Goal: Task Accomplishment & Management: Complete application form

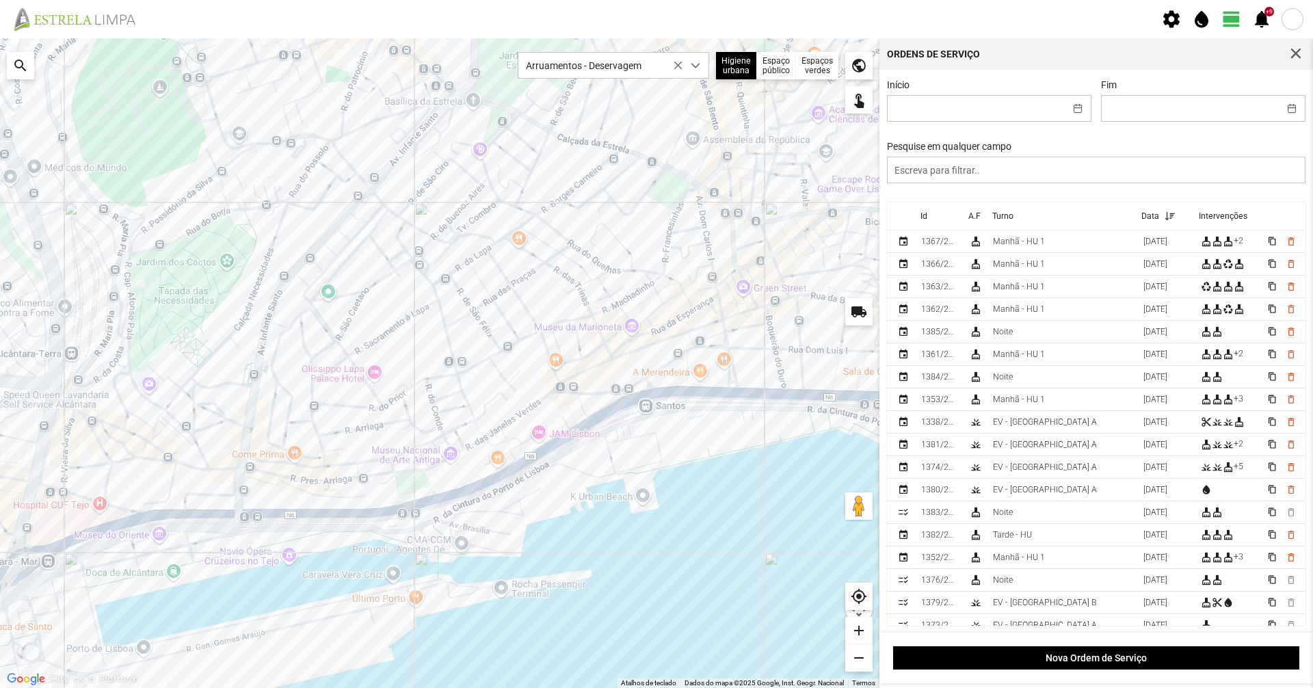
scroll to position [8, 61]
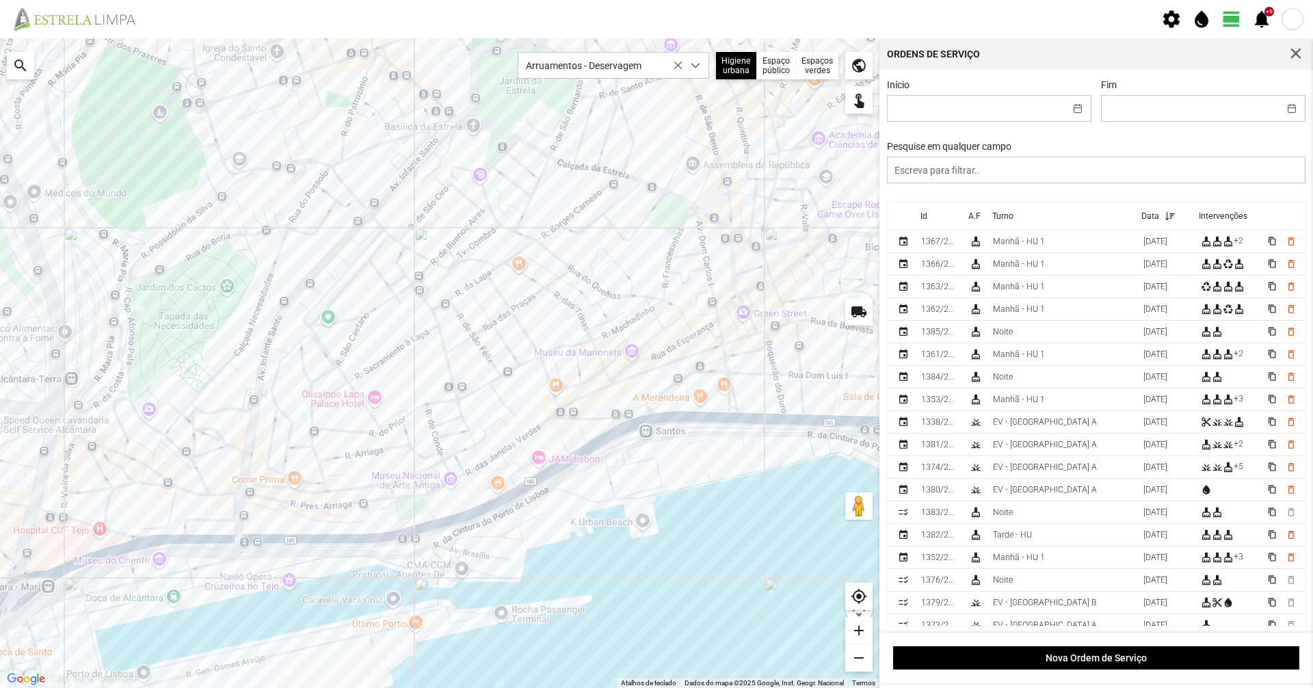
drag, startPoint x: 631, startPoint y: 374, endPoint x: 580, endPoint y: 401, distance: 57.5
click at [580, 401] on div at bounding box center [439, 362] width 879 height 649
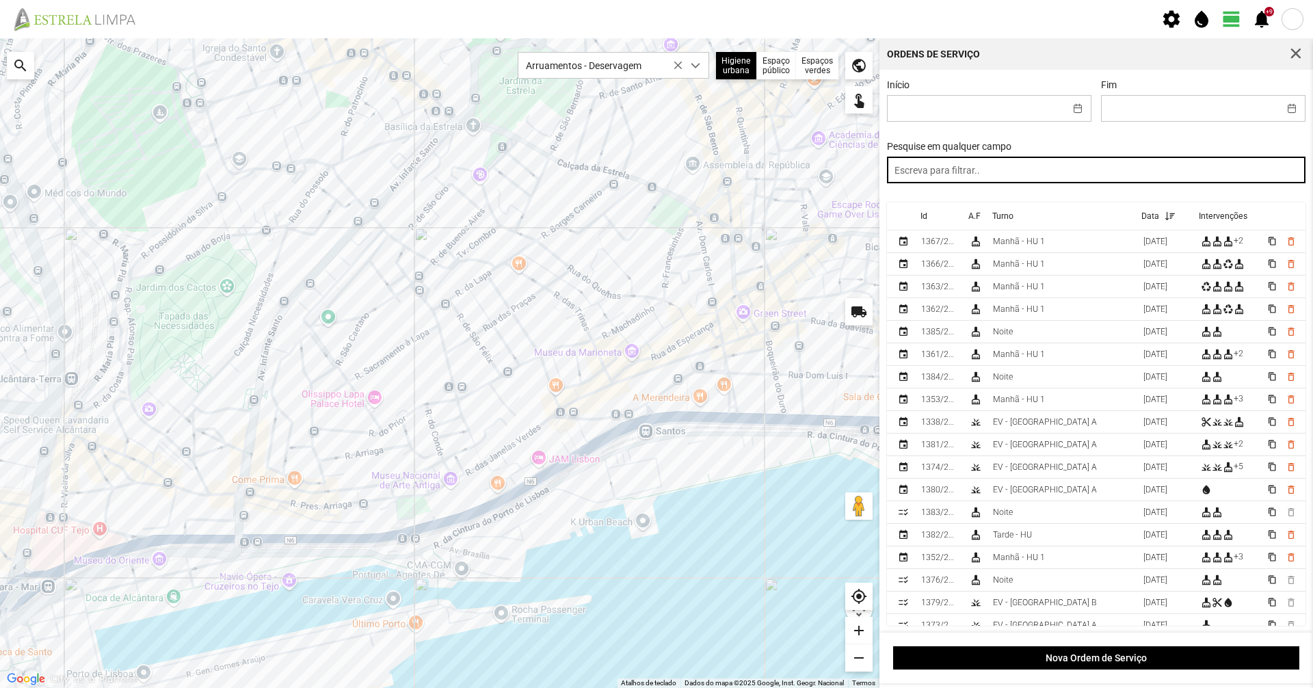
click at [1093, 165] on input "text" at bounding box center [1096, 170] width 419 height 27
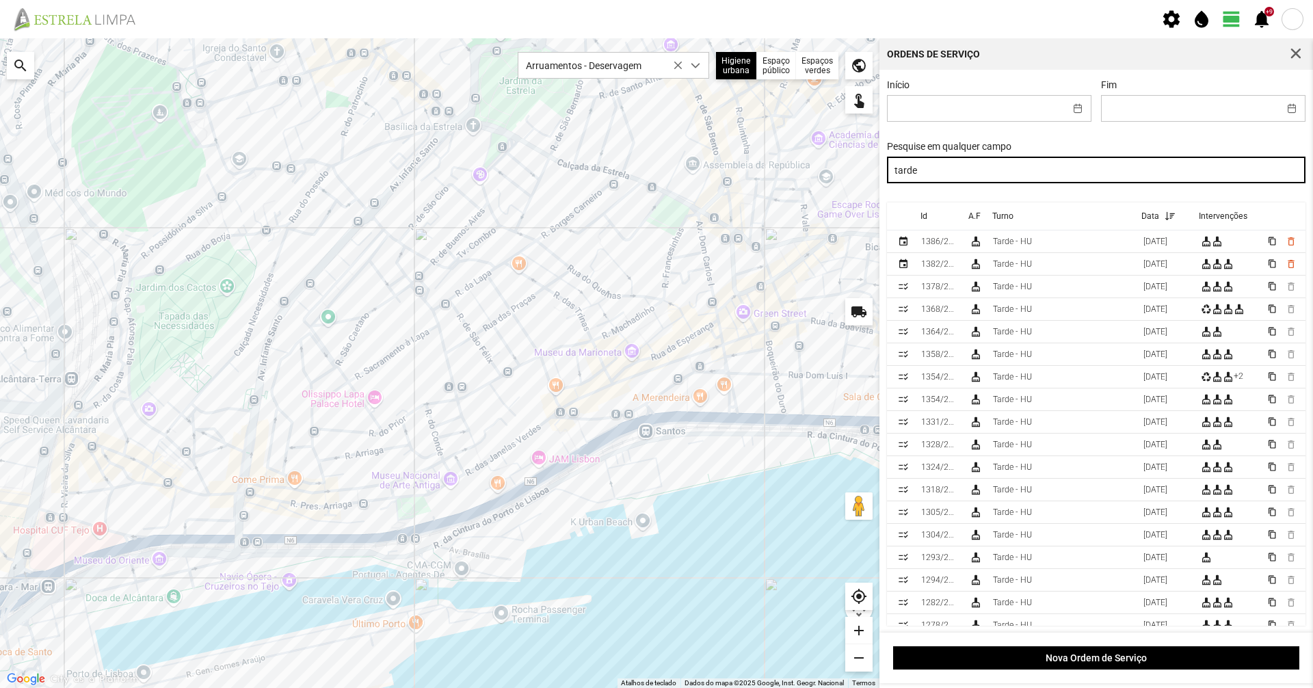
drag, startPoint x: 979, startPoint y: 170, endPoint x: 801, endPoint y: 174, distance: 177.8
click at [801, 174] on div "Para navegar no mapa com gestos de toque, toque duas vezes sem soltar no mapa e…" at bounding box center [656, 362] width 1313 height 649
type input "manhã"
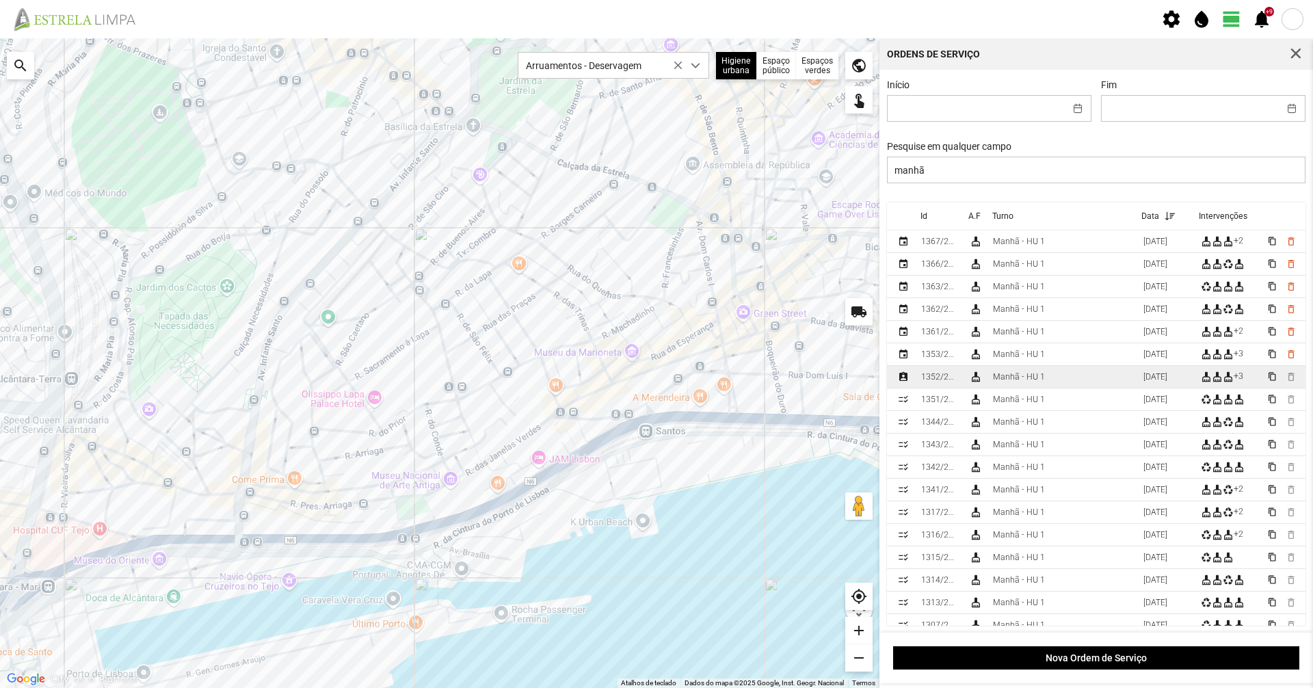
click at [1008, 381] on div "Manhã - HU 1" at bounding box center [1019, 377] width 52 height 10
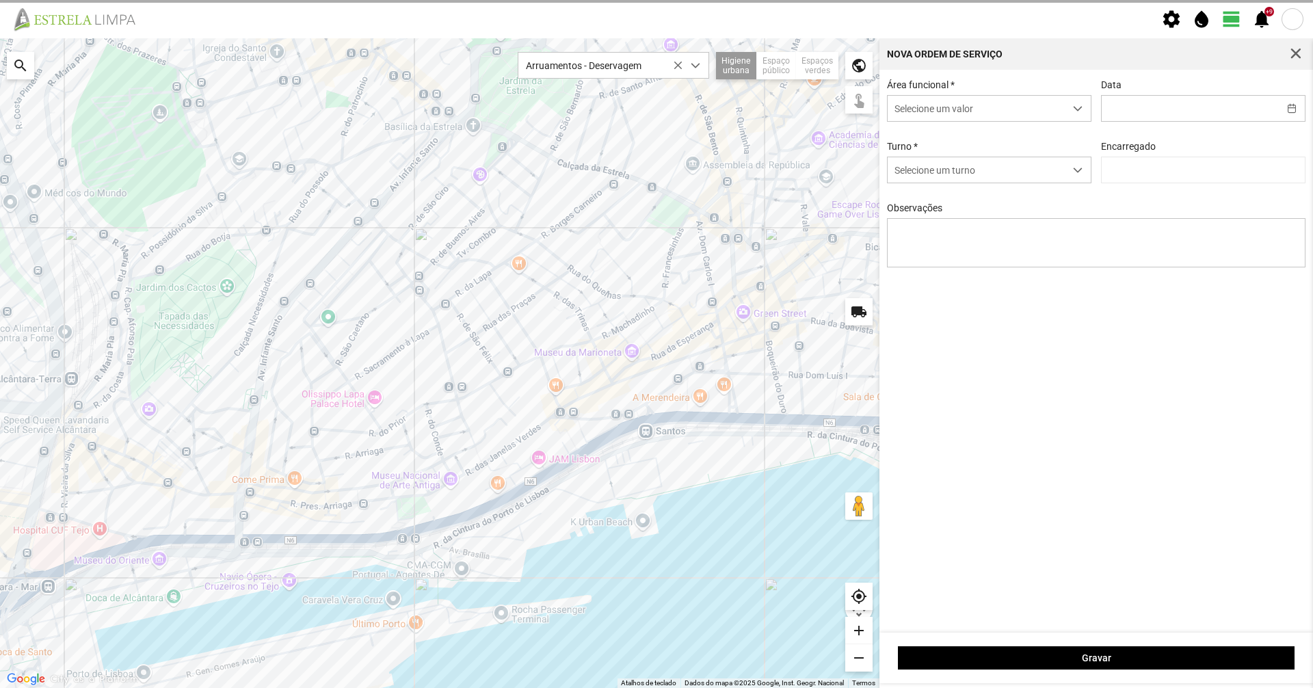
type input "[DATE]"
type textarea "39-baixa 10-ferias ao serviço 6-17-22-25-36-44-45-47-49-50-Eo38"
type input "[PERSON_NAME]"
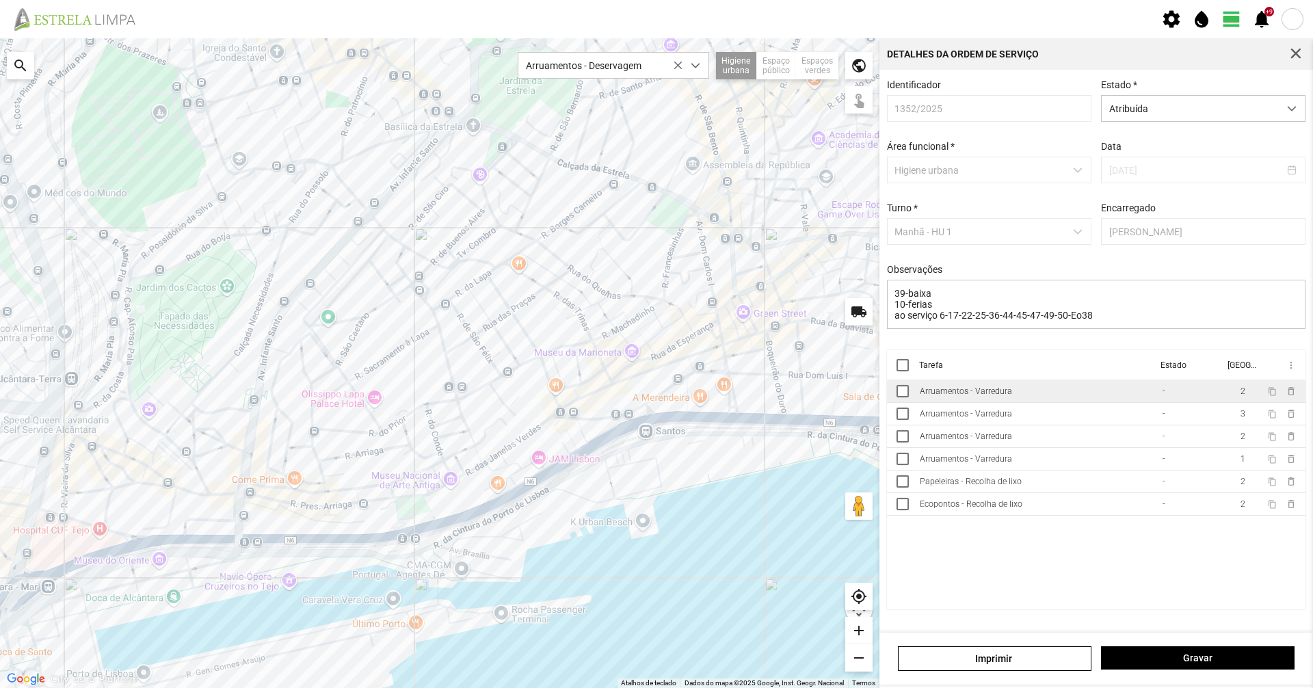
click at [992, 396] on div "Arruamentos - Varredura" at bounding box center [965, 391] width 92 height 10
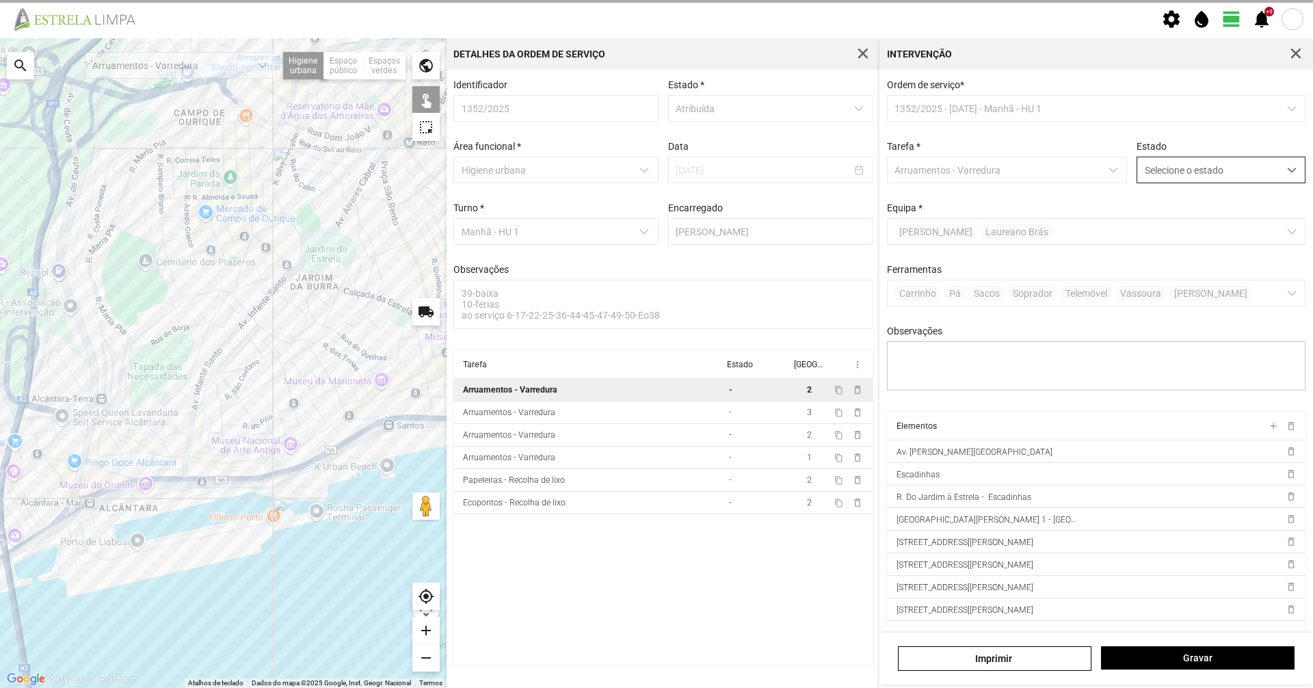
click at [1164, 183] on span "Selecione o estado" at bounding box center [1208, 169] width 142 height 25
click at [1164, 224] on li "Concluída" at bounding box center [1211, 223] width 163 height 25
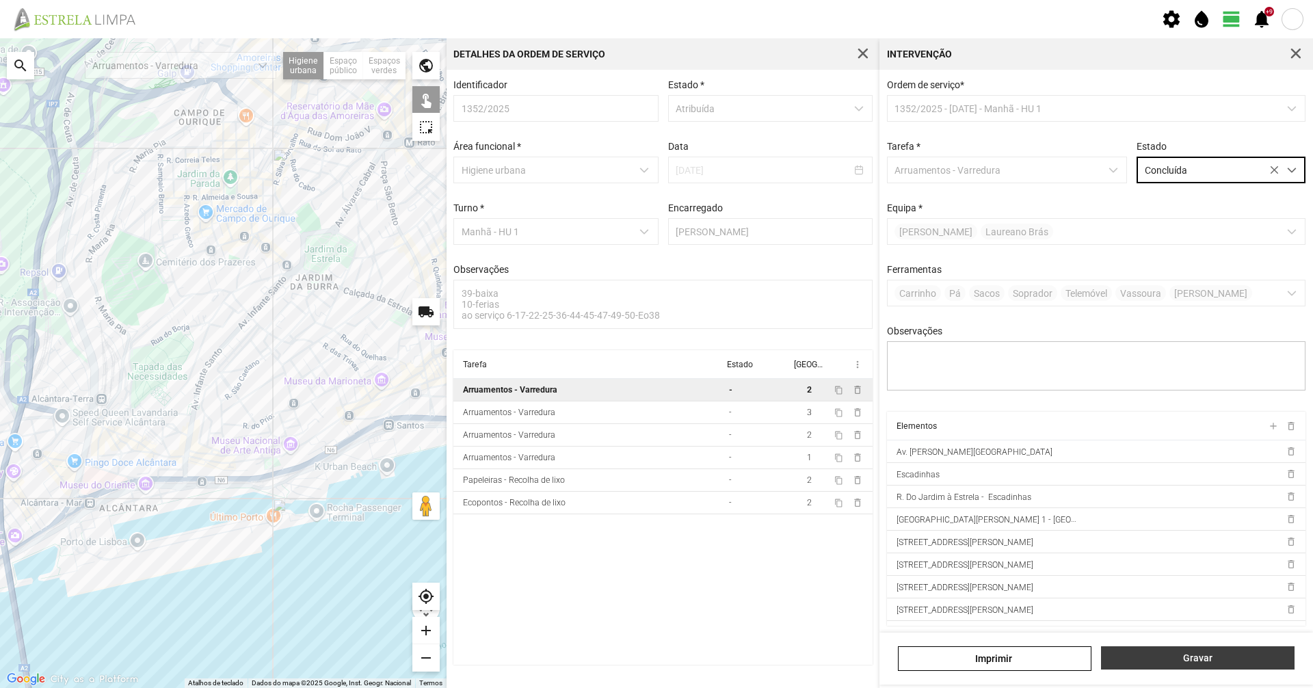
click at [1255, 652] on span "Gravar" at bounding box center [1197, 657] width 179 height 11
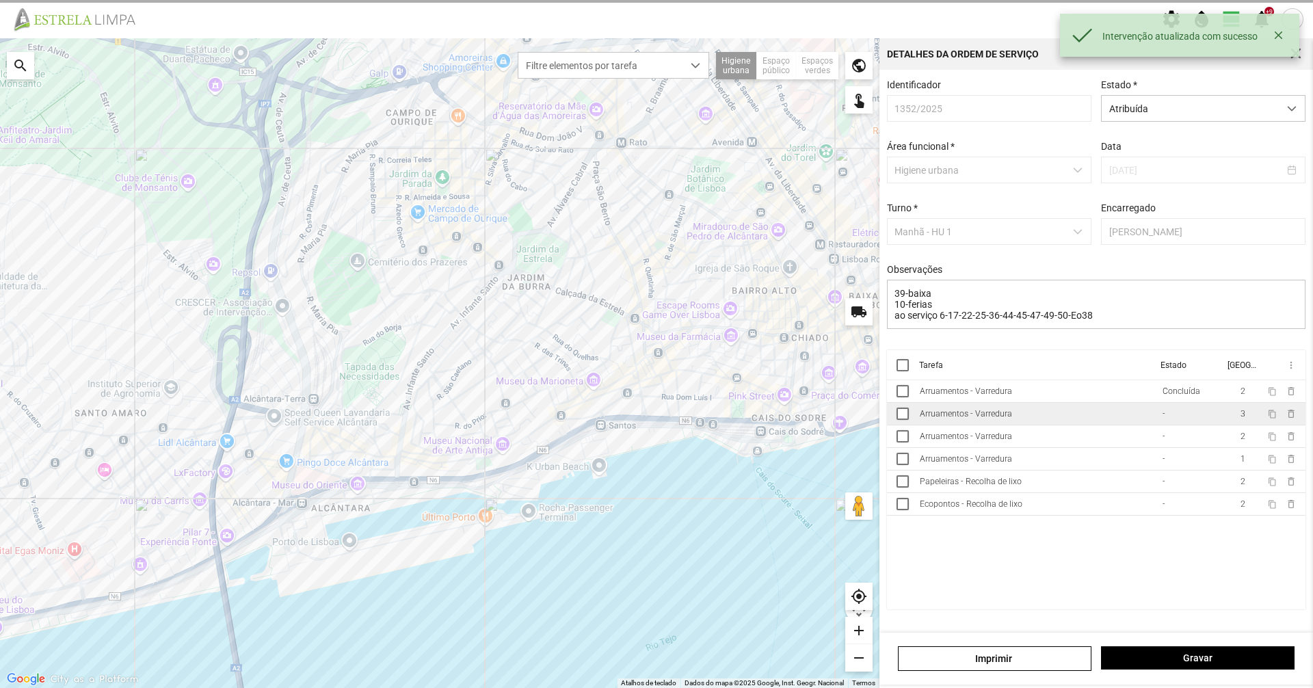
click at [1157, 425] on td "-" at bounding box center [1189, 414] width 67 height 23
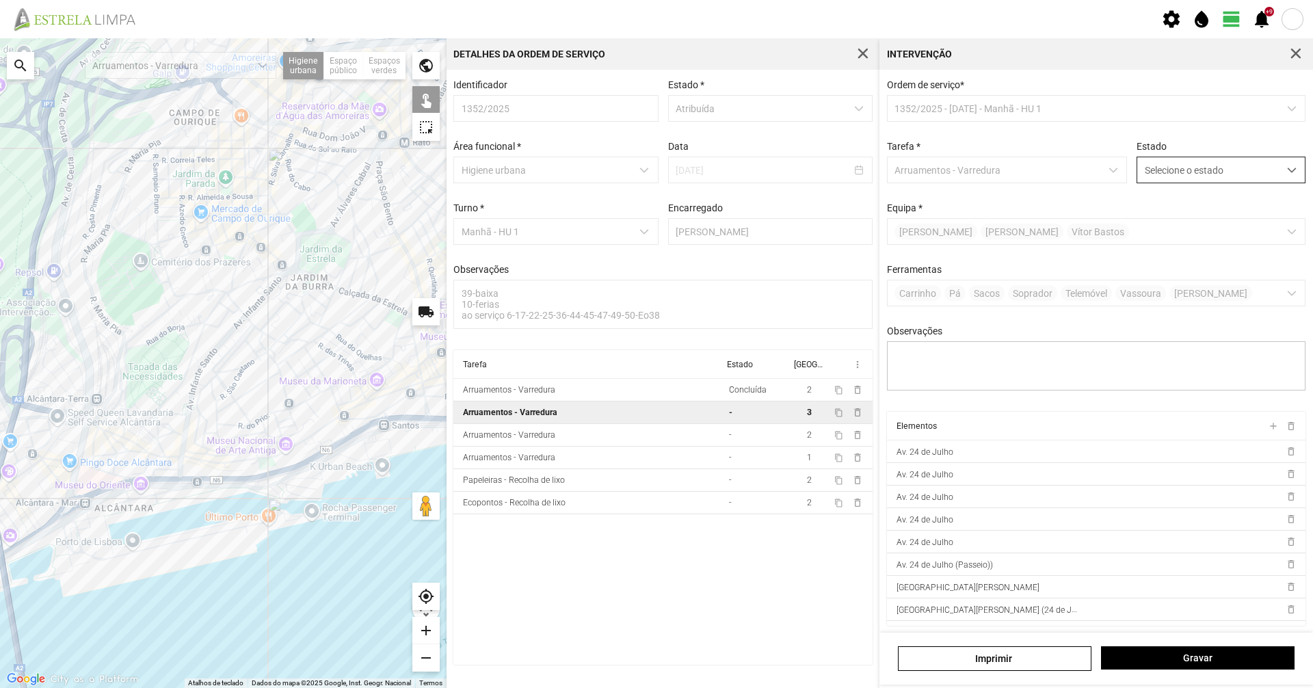
click at [1166, 175] on span "Selecione o estado" at bounding box center [1208, 169] width 142 height 25
click at [1167, 230] on li "Concluída" at bounding box center [1211, 223] width 163 height 25
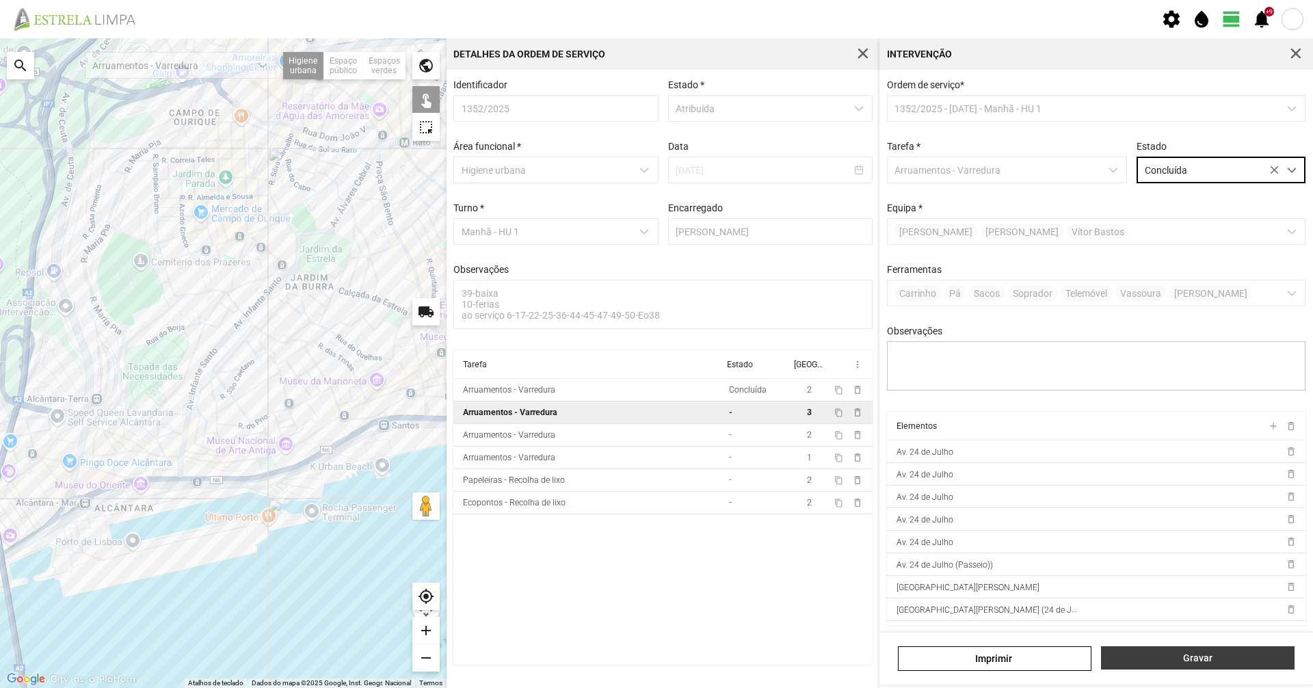
click at [1231, 656] on span "Gravar" at bounding box center [1197, 657] width 179 height 11
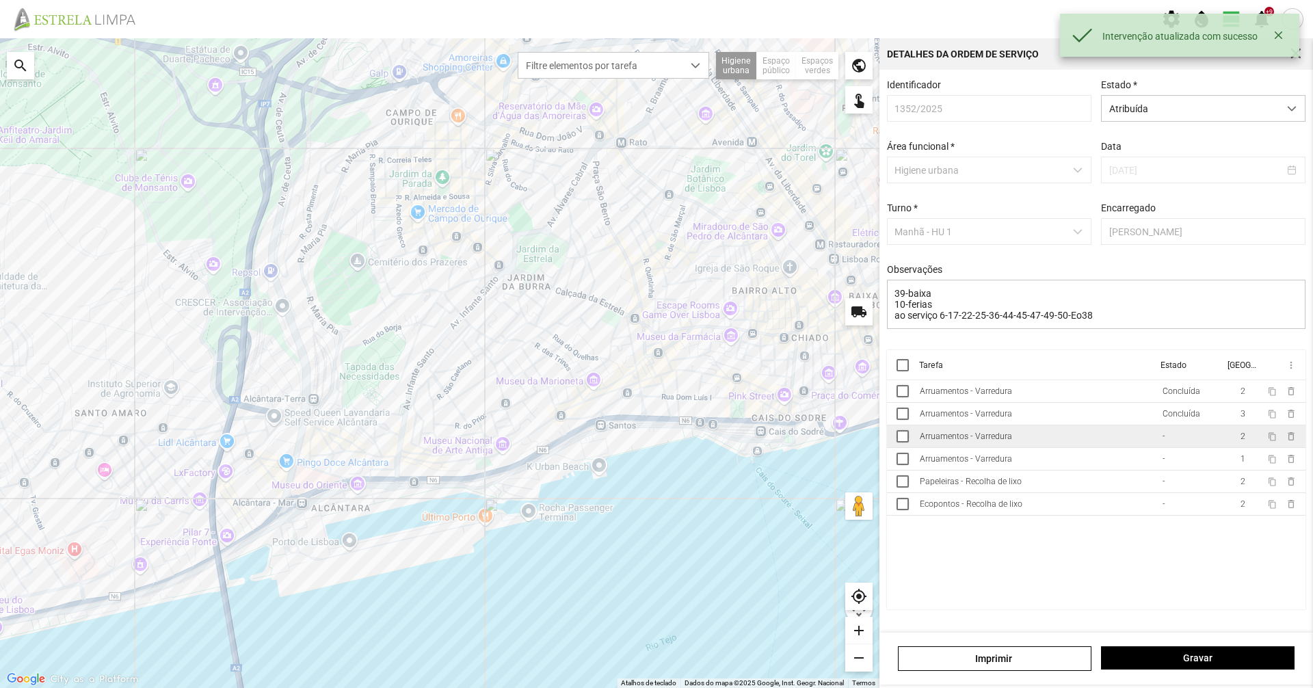
click at [1097, 438] on td "Arruamentos - Varredura" at bounding box center [1035, 436] width 243 height 23
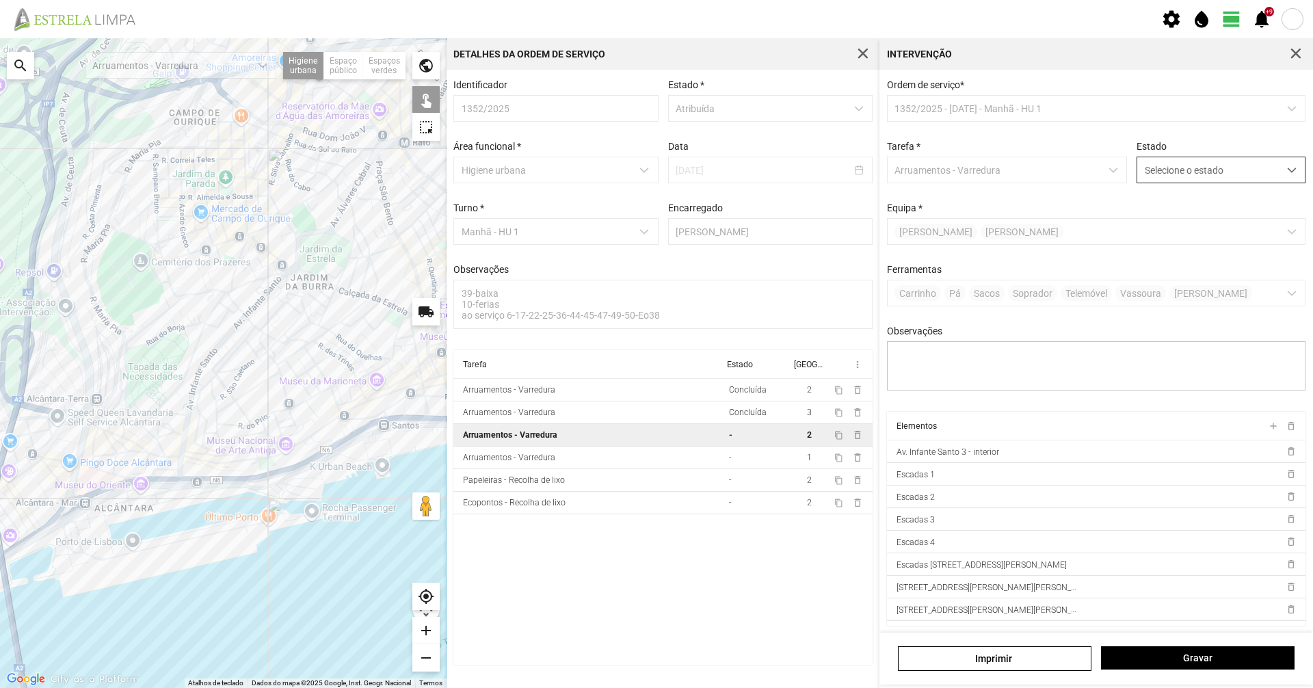
click at [1159, 170] on span "Selecione o estado" at bounding box center [1208, 169] width 142 height 25
click at [1157, 229] on li "Concluída" at bounding box center [1211, 223] width 163 height 25
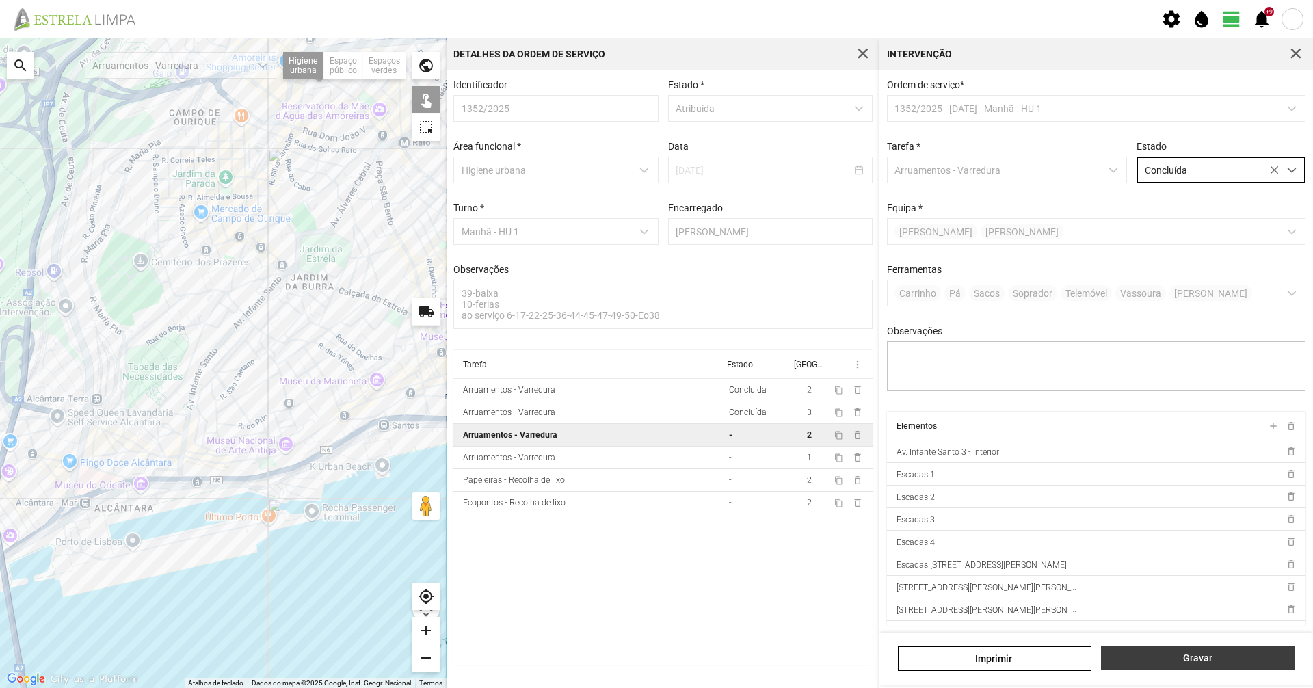
click at [1201, 656] on span "Gravar" at bounding box center [1197, 657] width 179 height 11
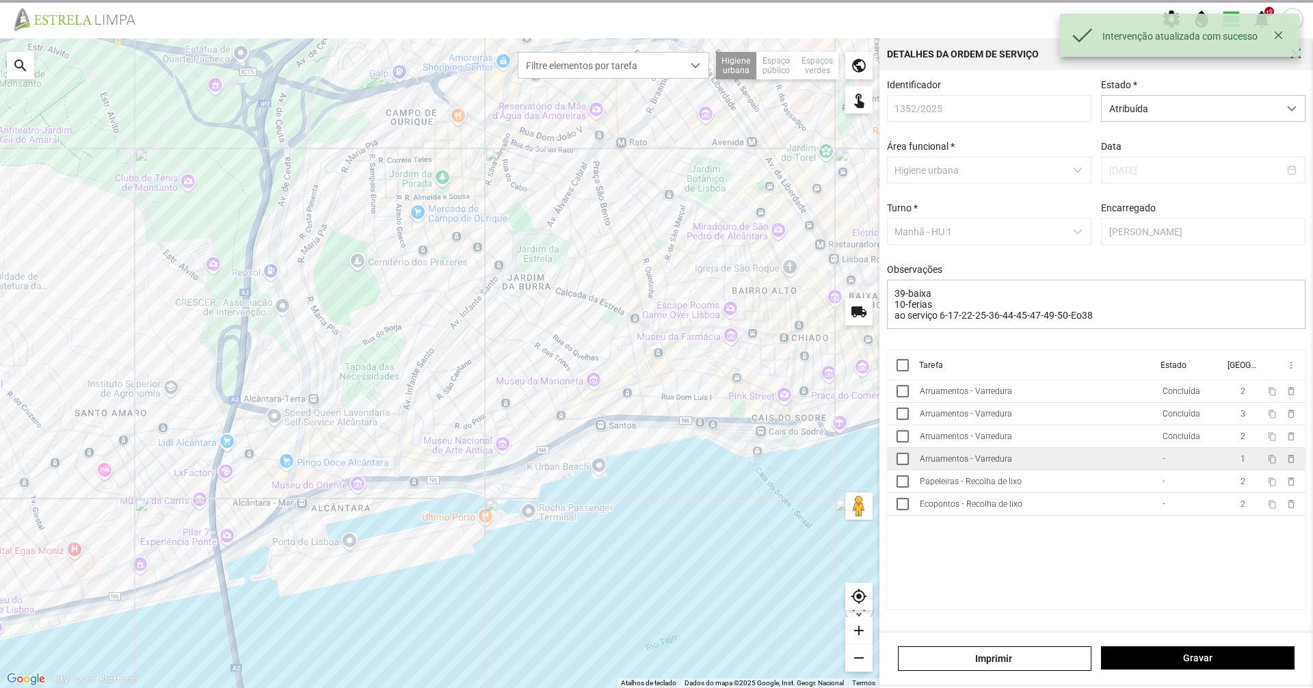
click at [1107, 470] on td "Arruamentos - Varredura" at bounding box center [1035, 459] width 243 height 23
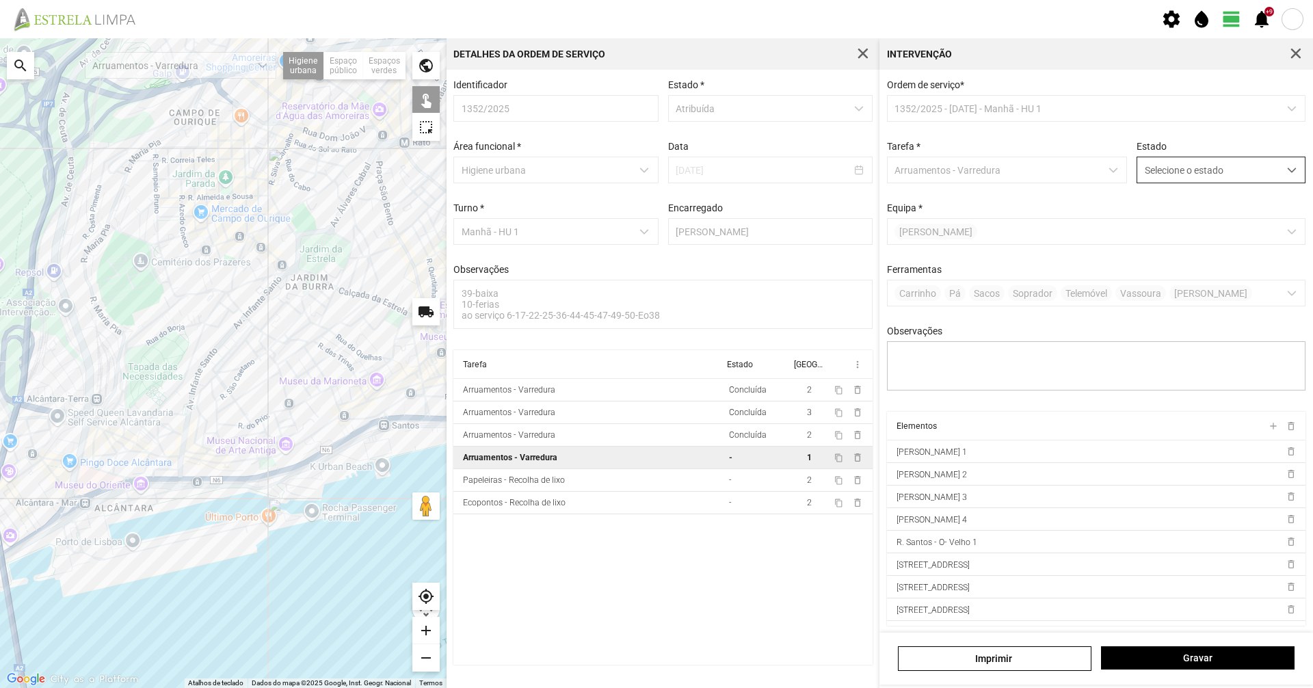
click at [1144, 177] on span "Selecione o estado" at bounding box center [1208, 169] width 142 height 25
click at [1218, 234] on li "Concluída" at bounding box center [1211, 223] width 163 height 25
click at [1259, 664] on button "Gravar" at bounding box center [1197, 657] width 193 height 23
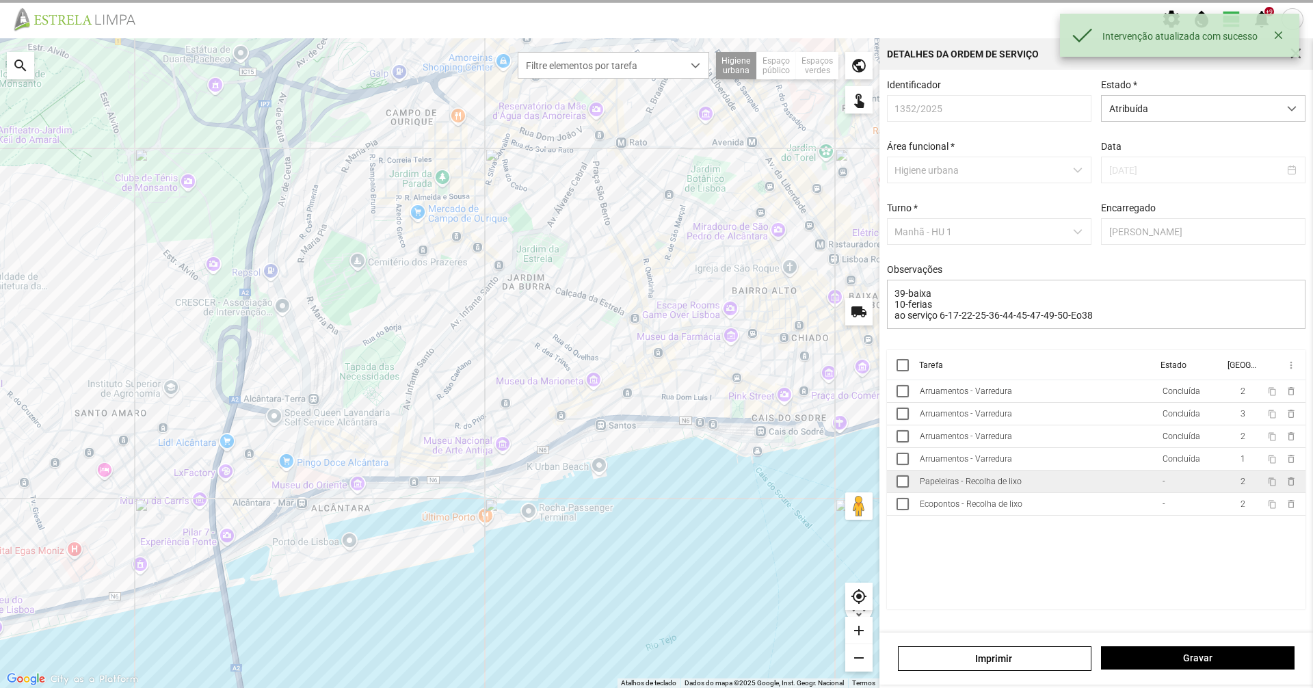
click at [1096, 484] on td "Papeleiras - Recolha de lixo" at bounding box center [1035, 481] width 243 height 23
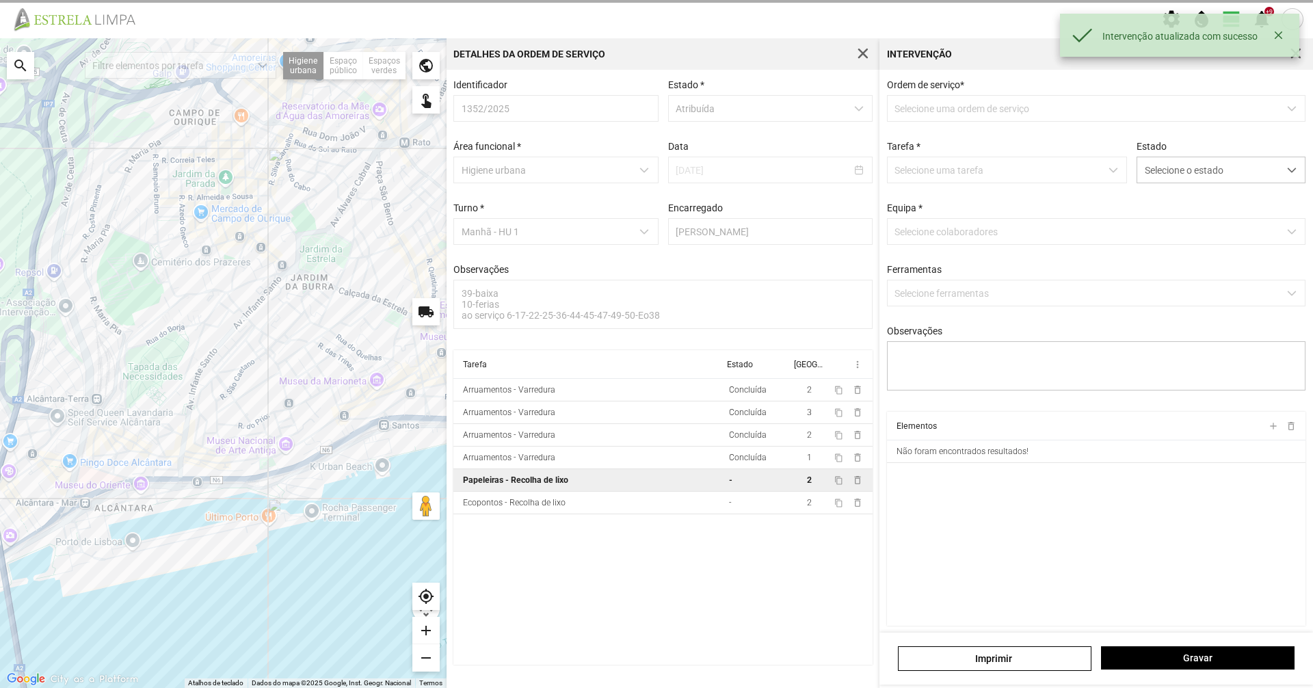
type textarea "serviço atribuido por DT [PERSON_NAME]"
click at [1164, 172] on span "Selecione o estado" at bounding box center [1208, 169] width 142 height 25
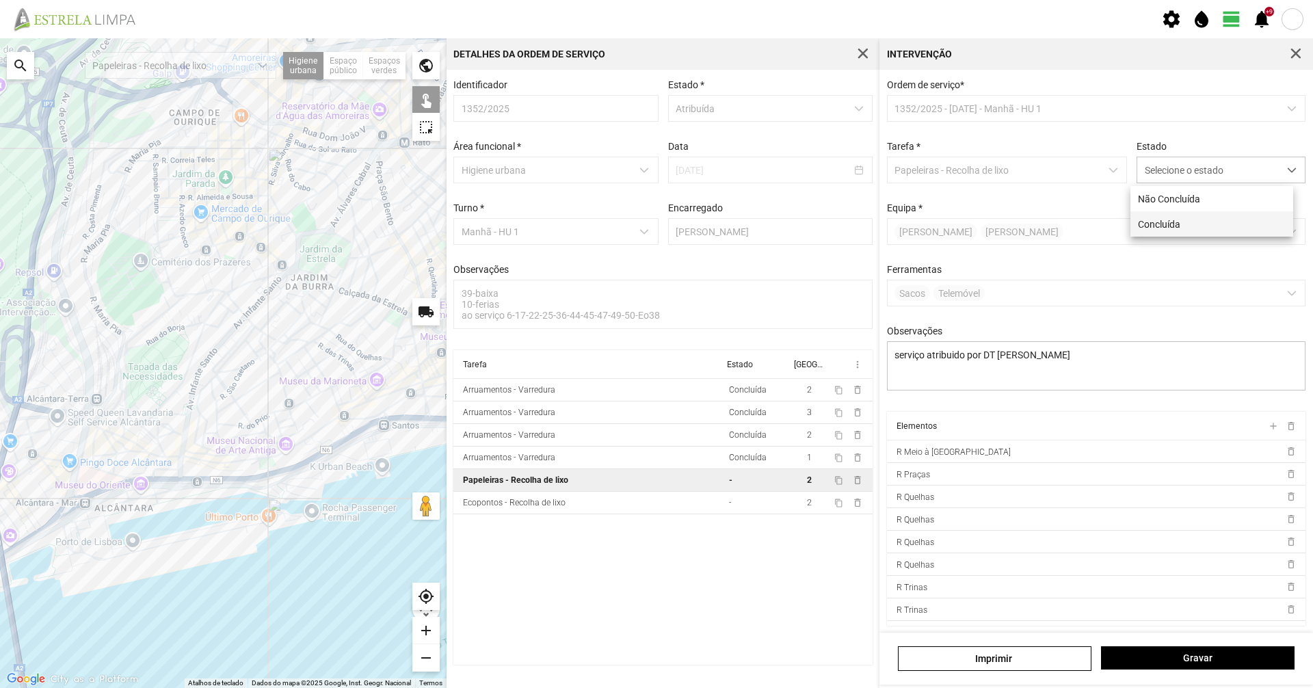
click at [1162, 219] on li "Concluída" at bounding box center [1211, 223] width 163 height 25
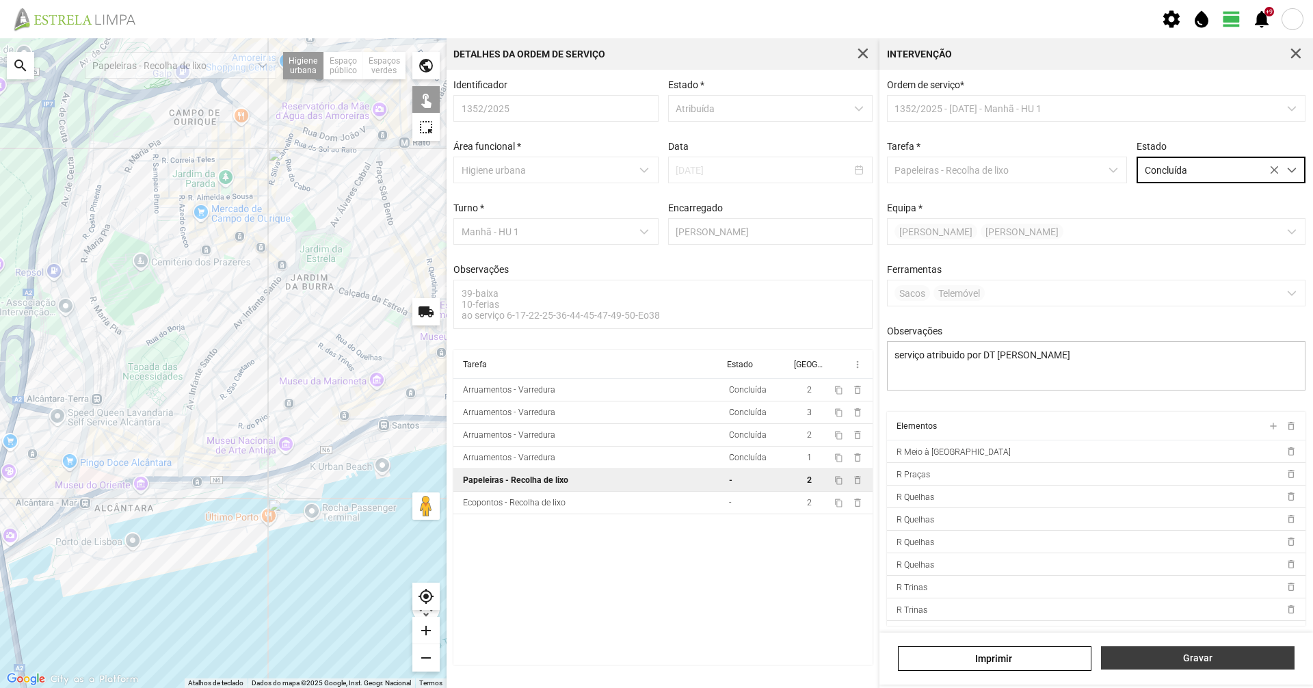
click at [1186, 667] on button "Gravar" at bounding box center [1197, 657] width 193 height 23
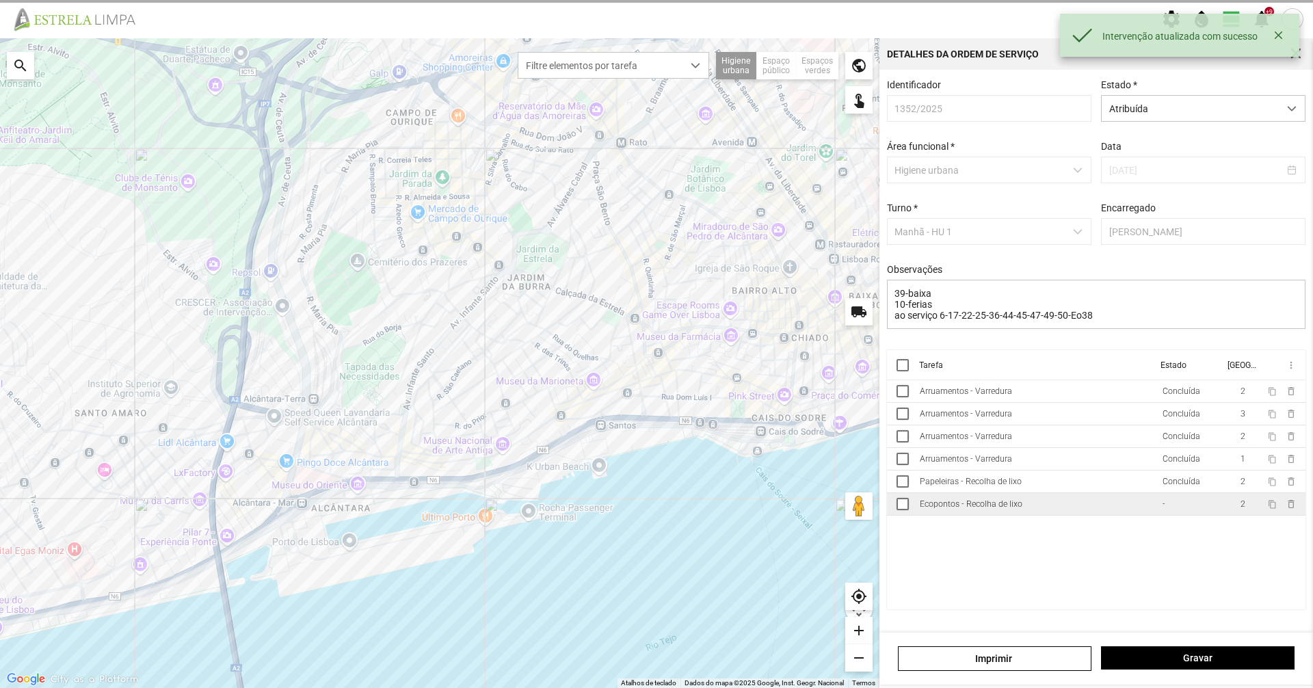
click at [1036, 514] on td "Ecopontos - Recolha de lixo" at bounding box center [1035, 504] width 243 height 23
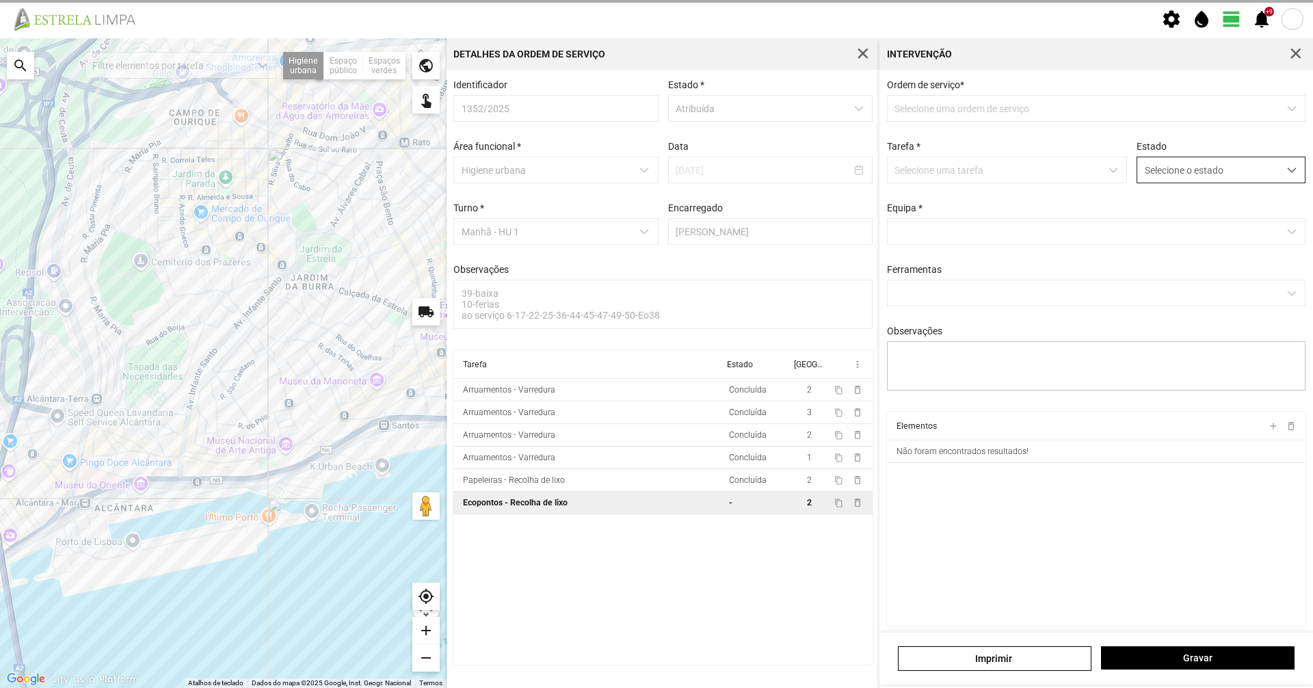
click at [1169, 176] on span "Selecione o estado" at bounding box center [1208, 169] width 142 height 25
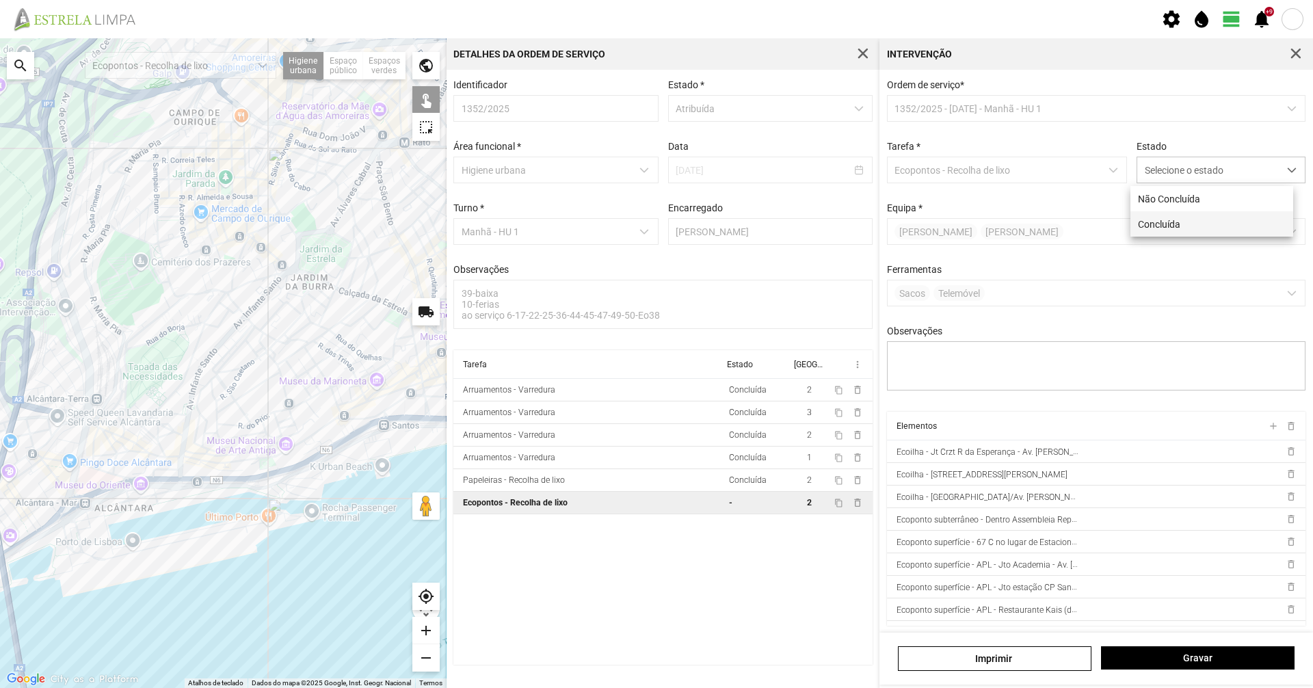
click at [1157, 228] on li "Concluída" at bounding box center [1211, 223] width 163 height 25
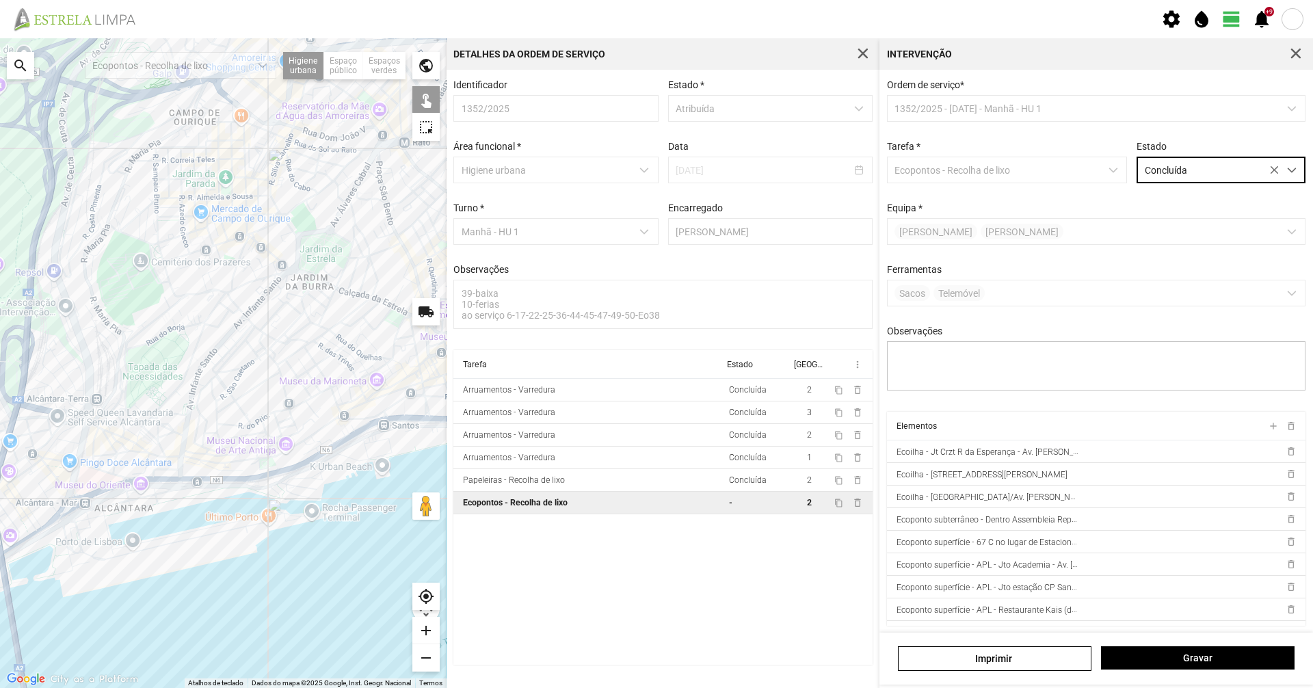
click at [355, 448] on div at bounding box center [223, 362] width 446 height 649
click at [357, 442] on div at bounding box center [223, 362] width 446 height 649
click at [381, 427] on div at bounding box center [223, 362] width 446 height 649
click at [424, 427] on div at bounding box center [223, 362] width 446 height 649
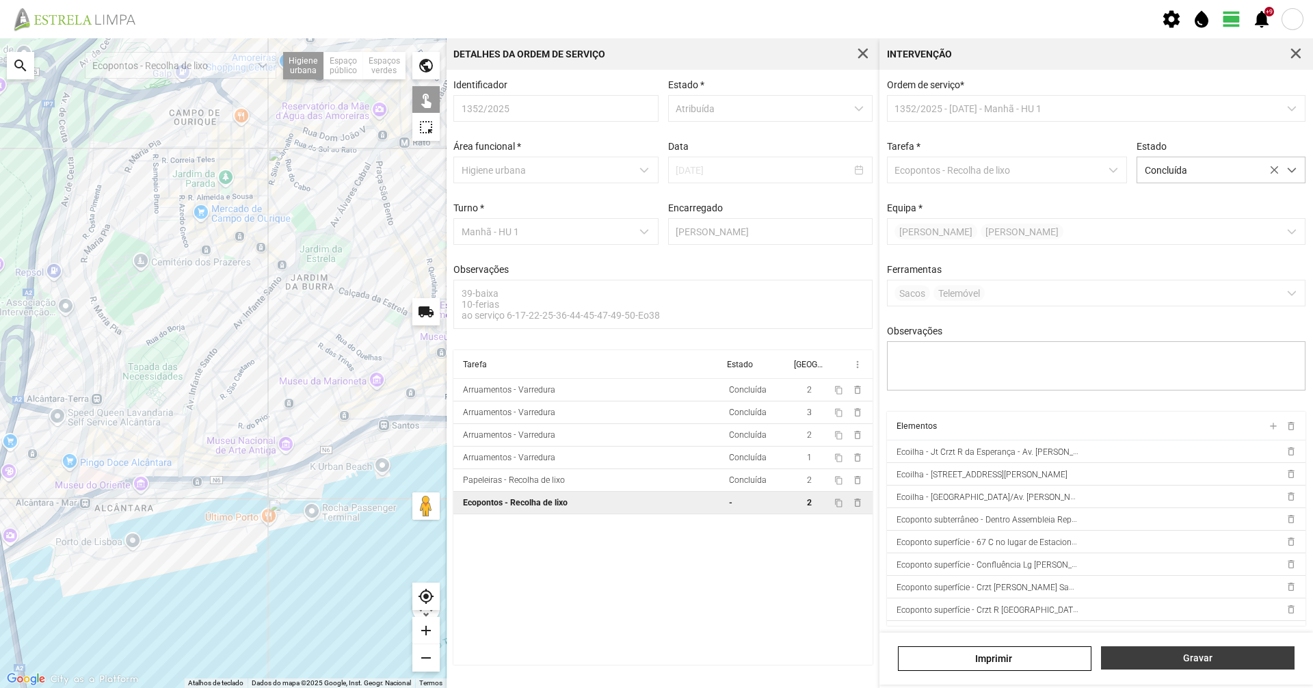
click at [1194, 662] on span "Gravar" at bounding box center [1197, 657] width 179 height 11
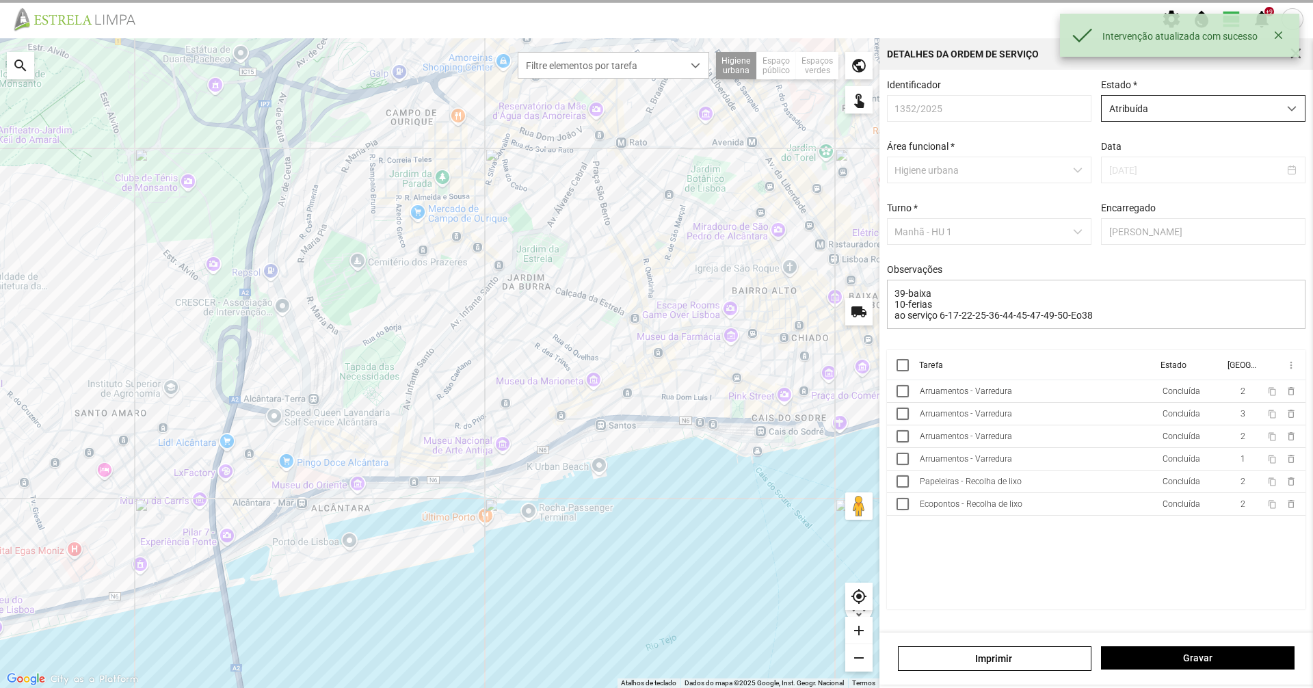
click at [1129, 108] on span "Atribuída" at bounding box center [1189, 108] width 177 height 25
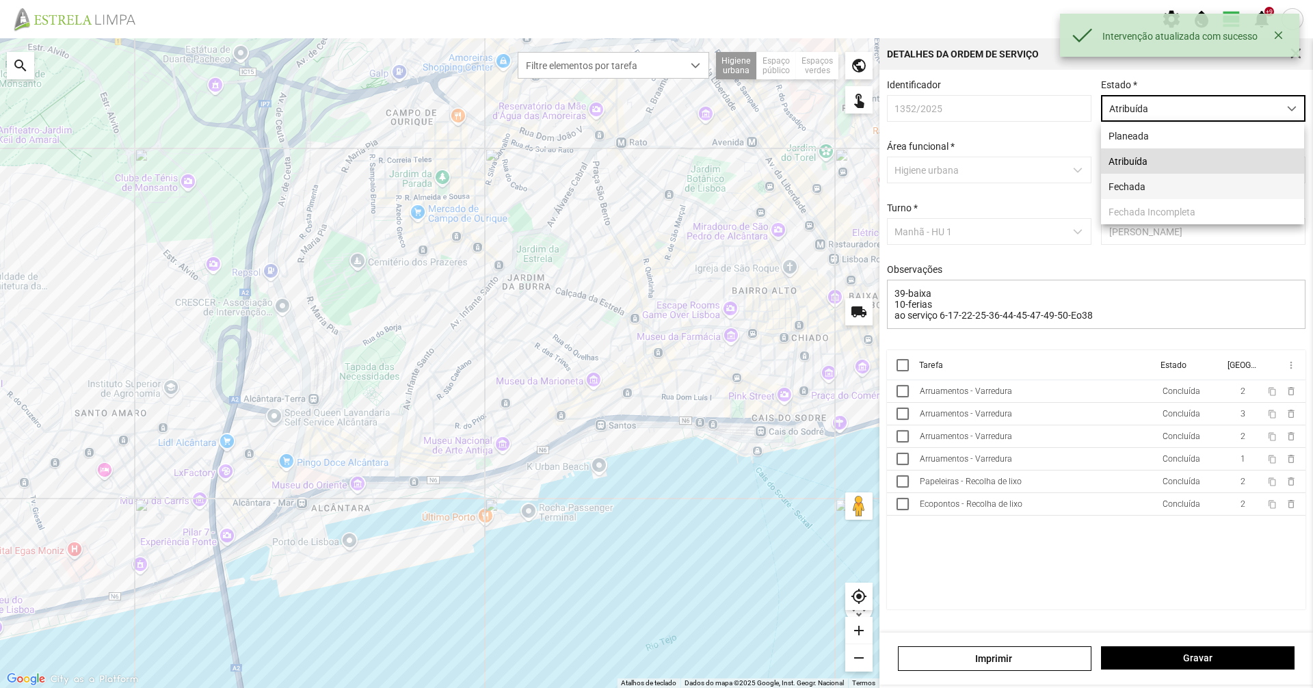
click at [1123, 181] on li "Fechada" at bounding box center [1202, 186] width 203 height 25
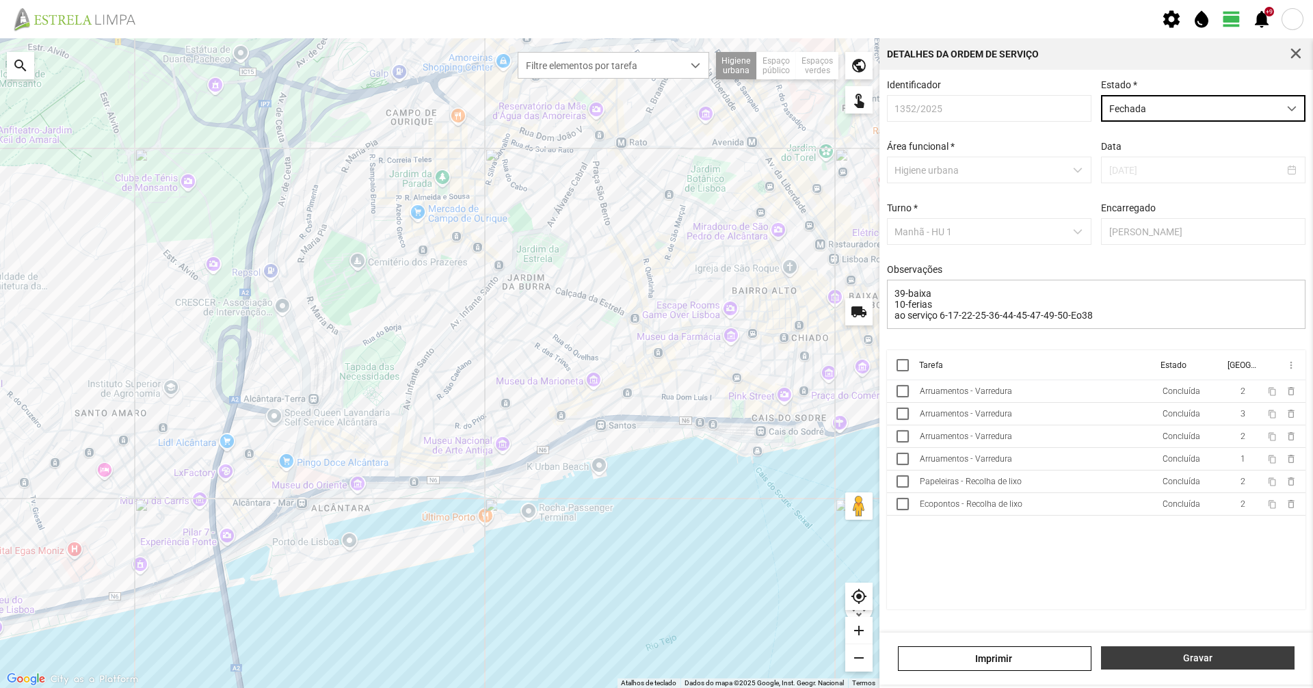
click at [1136, 646] on button "Gravar" at bounding box center [1197, 657] width 193 height 23
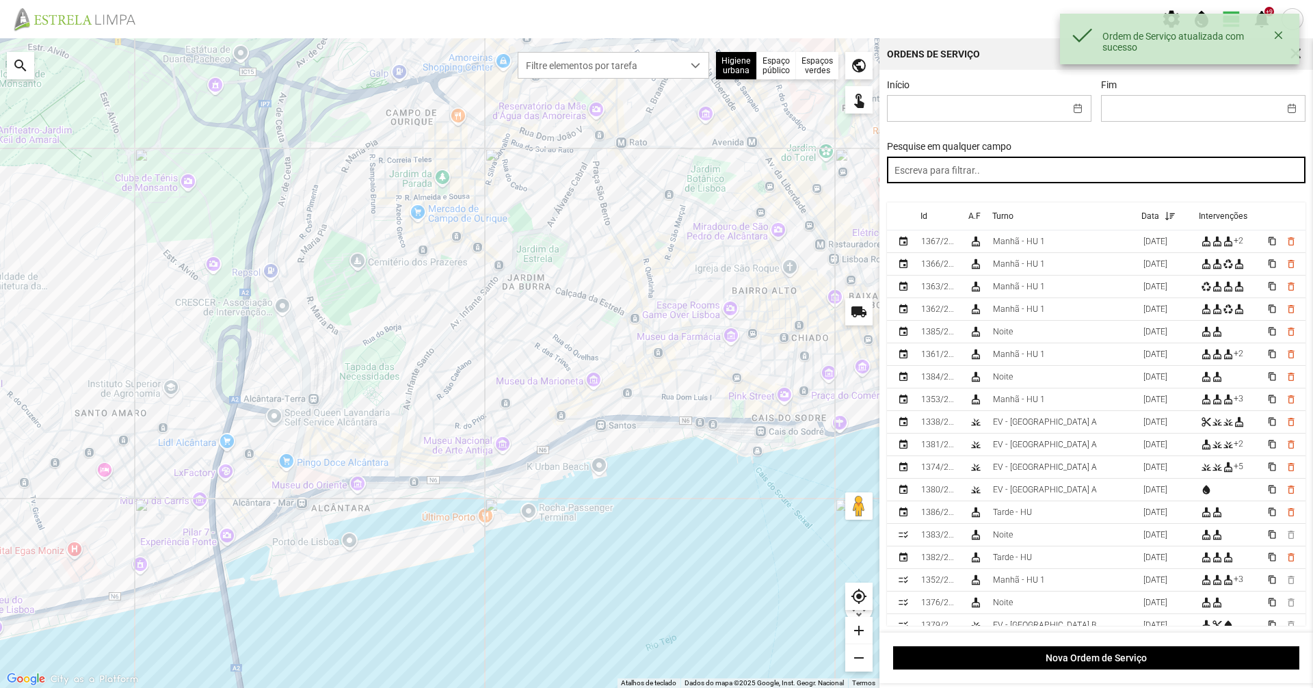
click at [997, 175] on input "text" at bounding box center [1096, 170] width 419 height 27
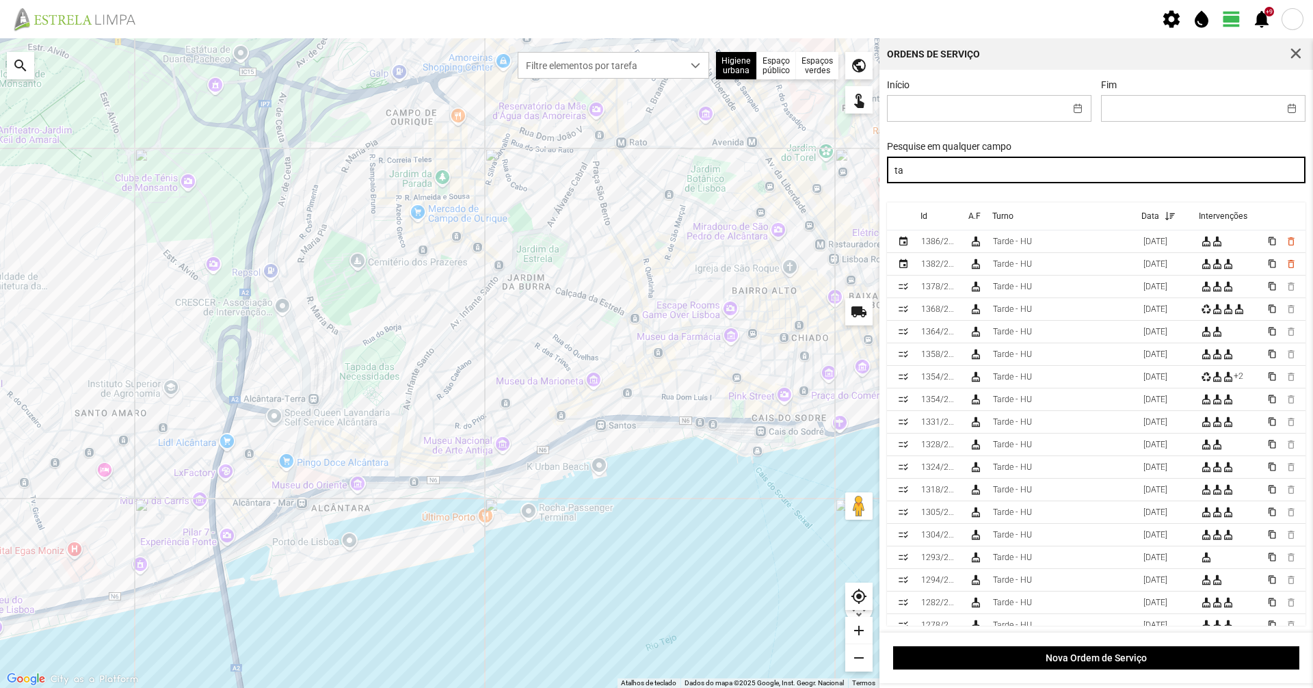
type input "t"
drag, startPoint x: 997, startPoint y: 175, endPoint x: 735, endPoint y: 161, distance: 262.9
click at [735, 161] on div "Para navegar no mapa com gestos de toque, toque duas vezes sem soltar no mapa e…" at bounding box center [656, 362] width 1313 height 649
type input "manhã"
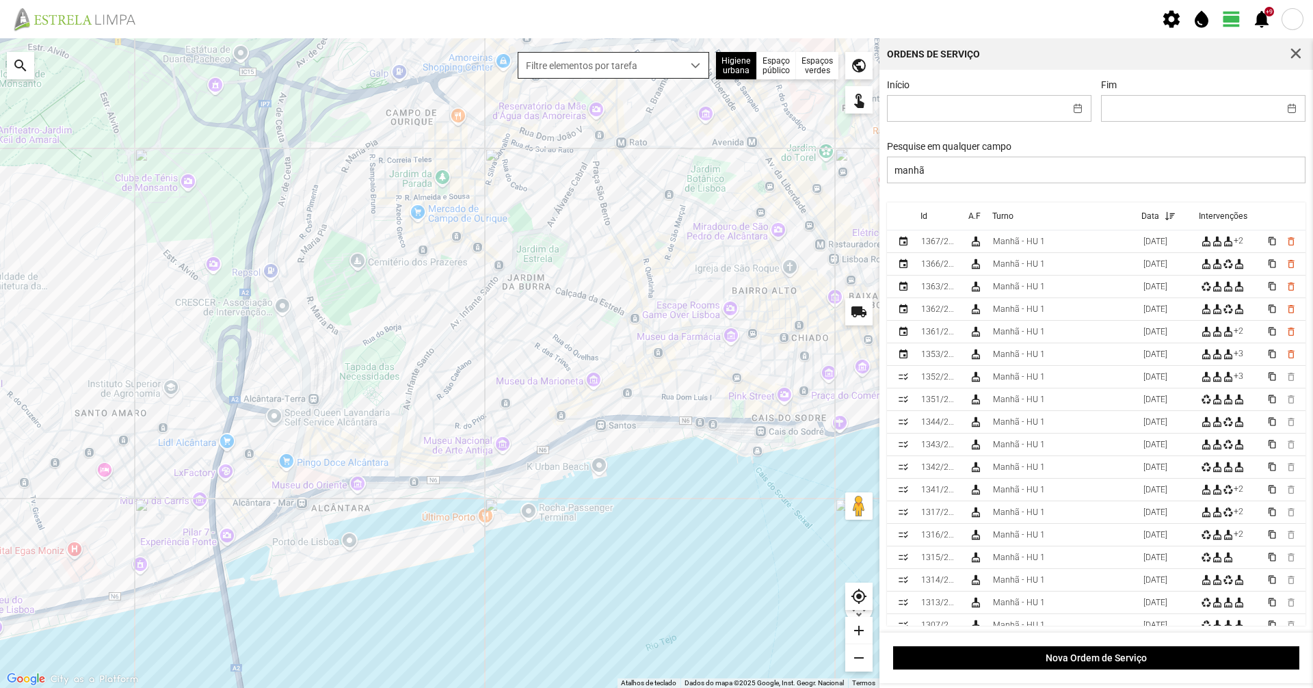
click at [598, 59] on span "Filtre elementos por tarefa" at bounding box center [600, 65] width 164 height 25
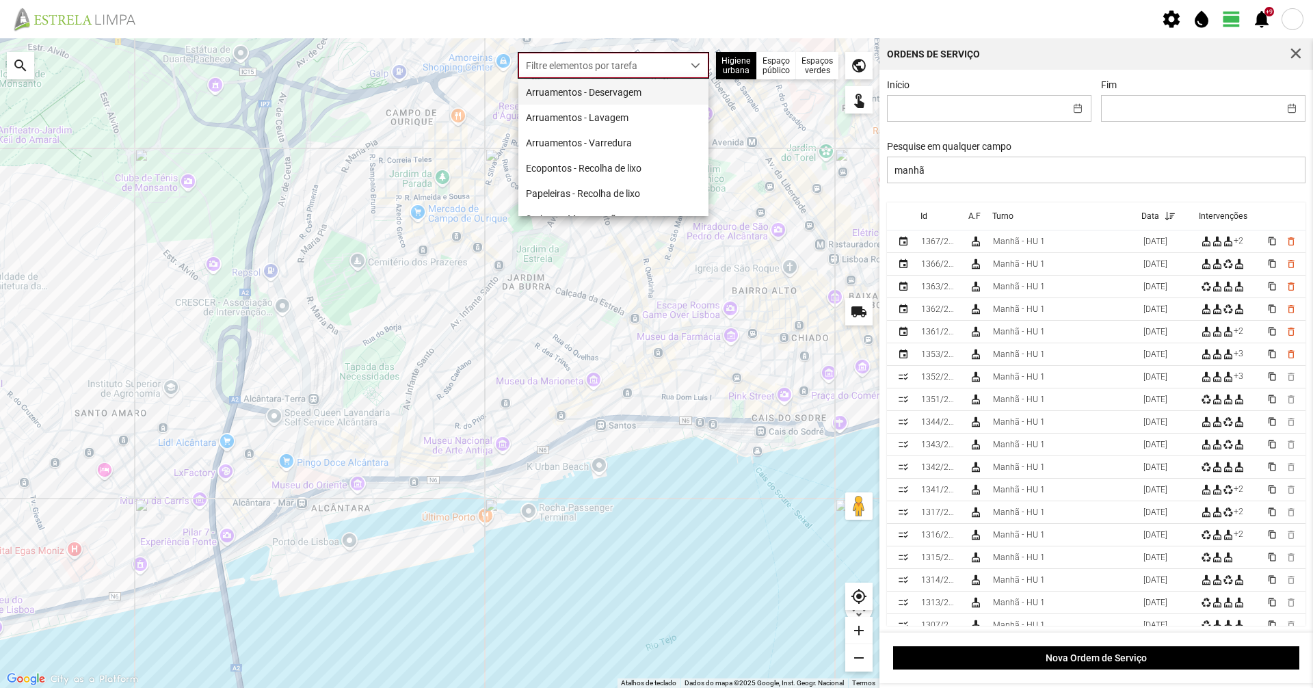
click at [622, 98] on li "Arruamentos - Deservagem" at bounding box center [613, 91] width 190 height 25
